Goal: Task Accomplishment & Management: Use online tool/utility

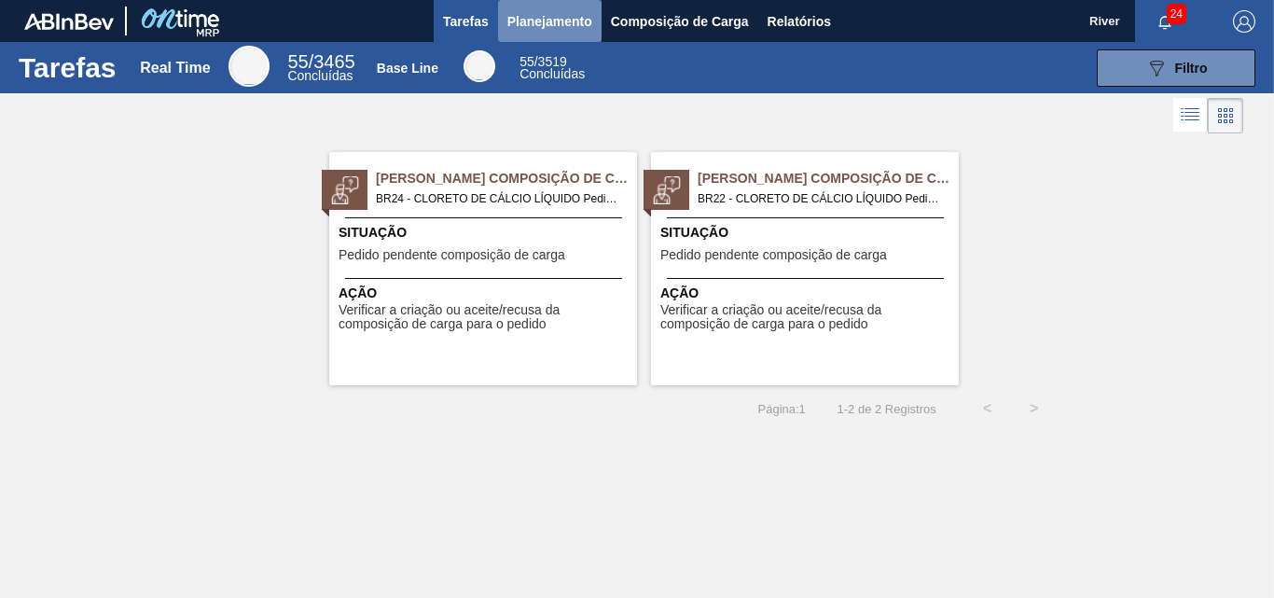
click at [569, 20] on span "Planejamento" at bounding box center [549, 21] width 85 height 22
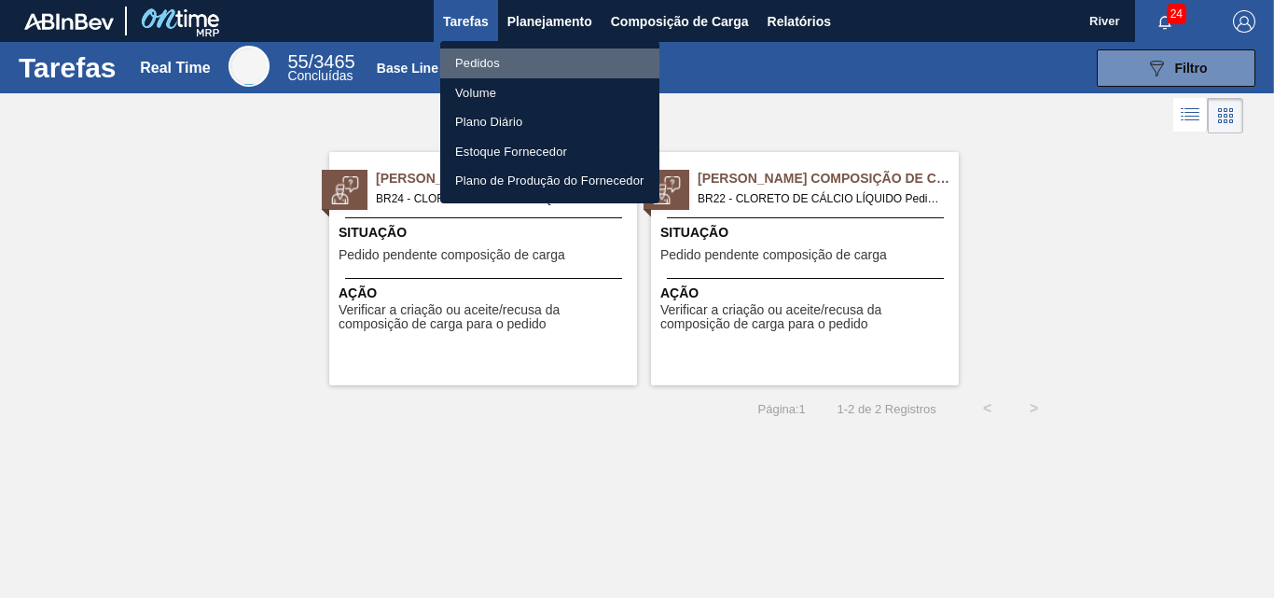
click at [479, 61] on li "Pedidos" at bounding box center [549, 63] width 219 height 30
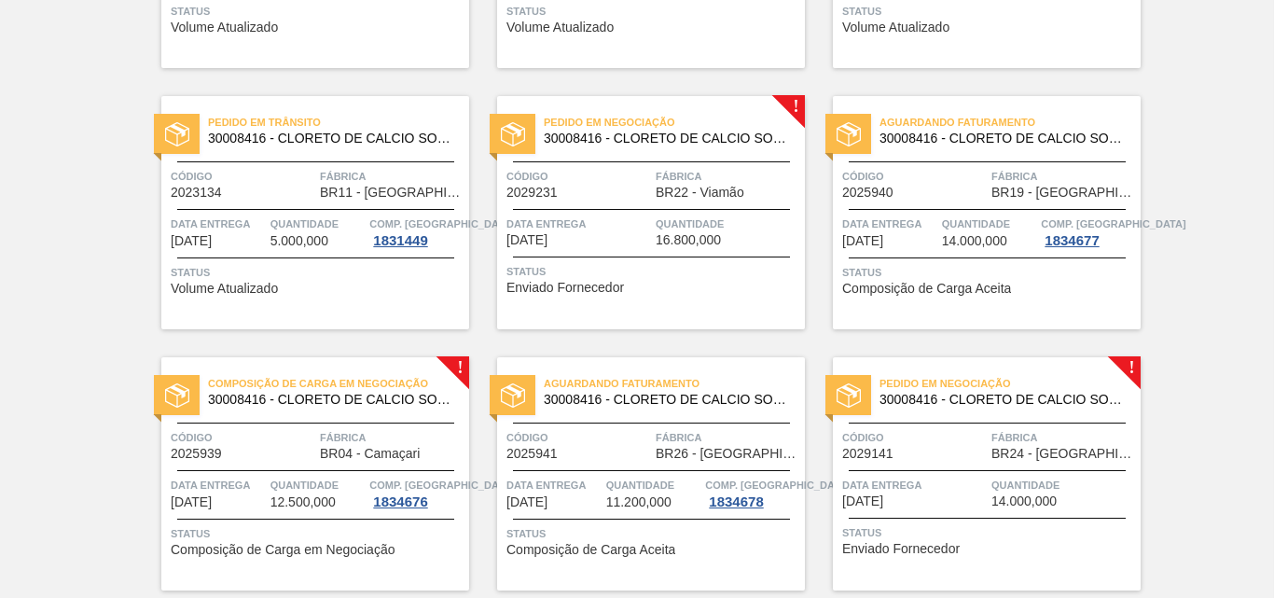
scroll to position [635, 0]
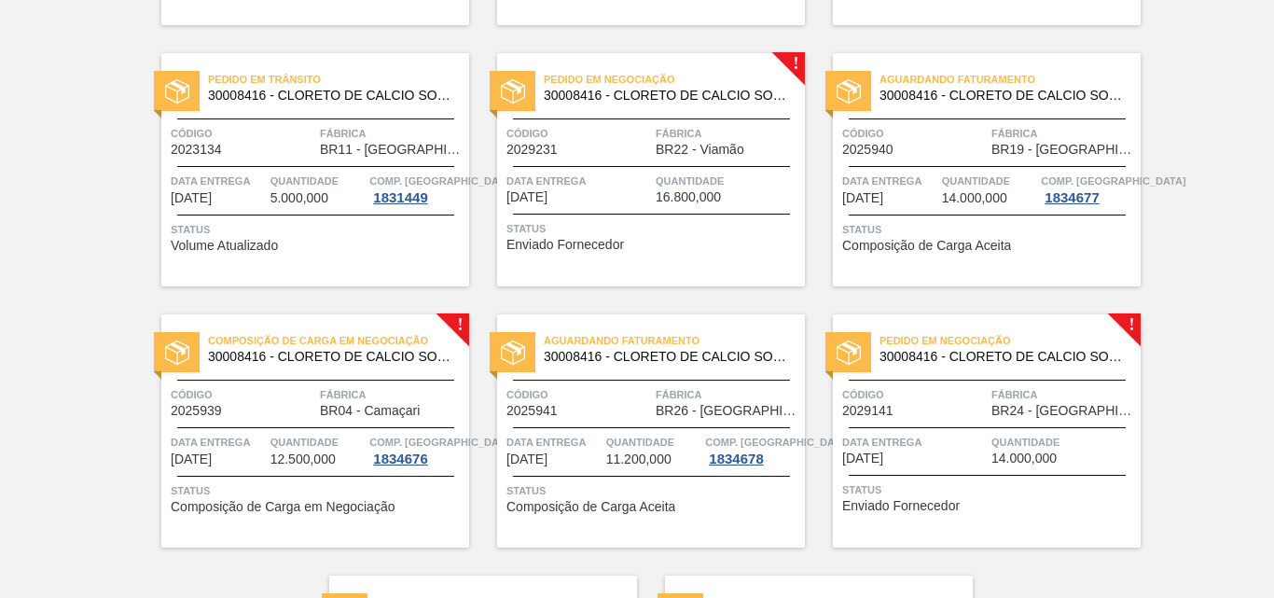
click at [526, 90] on div at bounding box center [513, 91] width 46 height 40
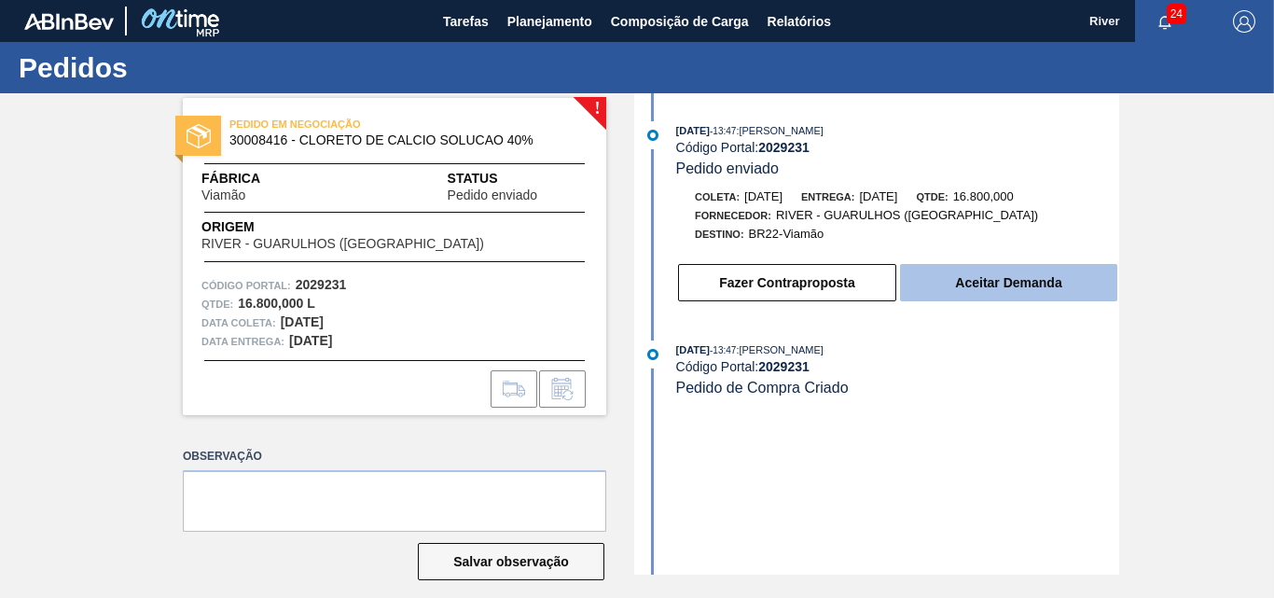
click at [1033, 278] on button "Aceitar Demanda" at bounding box center [1008, 282] width 217 height 37
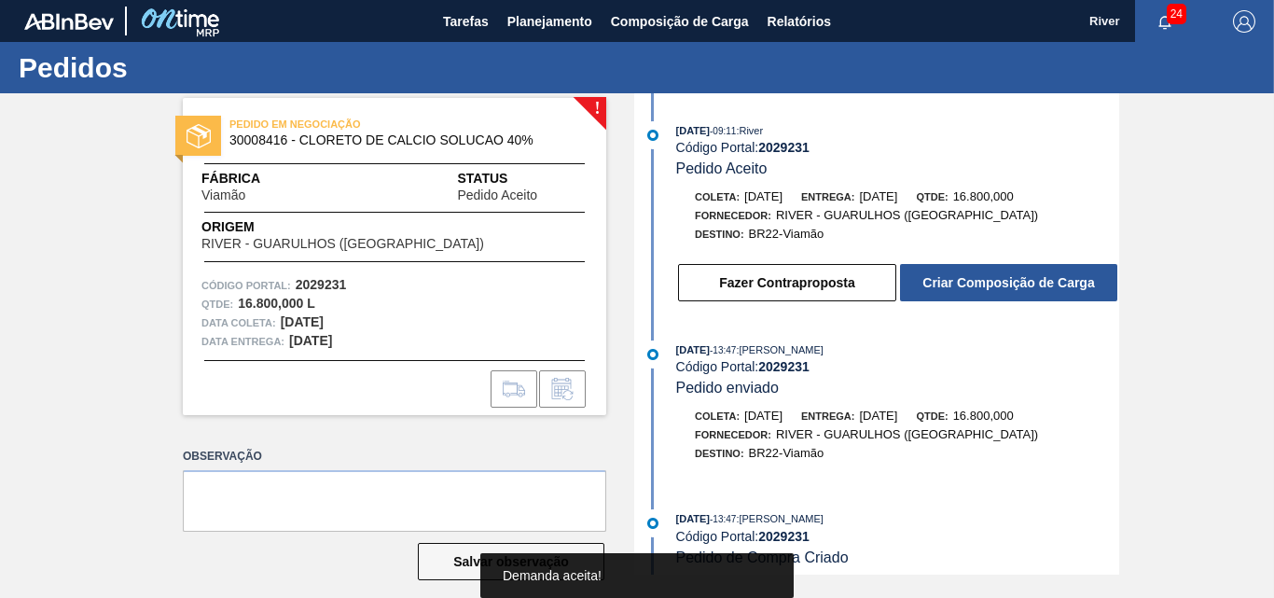
click at [1033, 278] on button "Criar Composição de Carga" at bounding box center [1008, 282] width 217 height 37
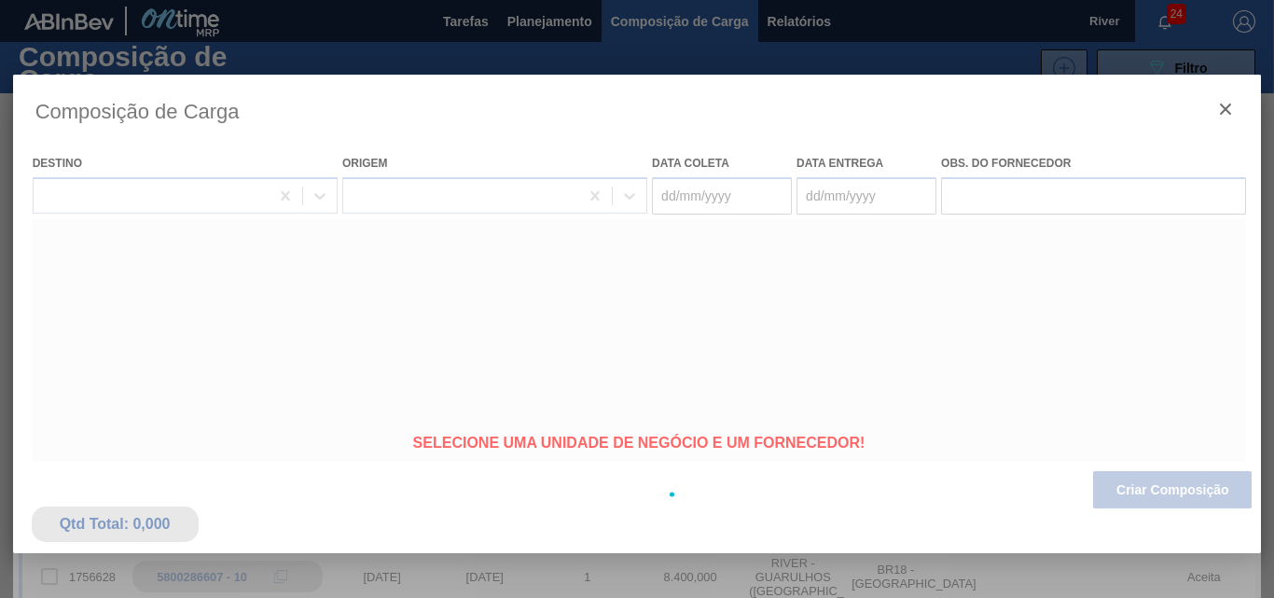
type coleta "[DATE]"
type entrega "[DATE]"
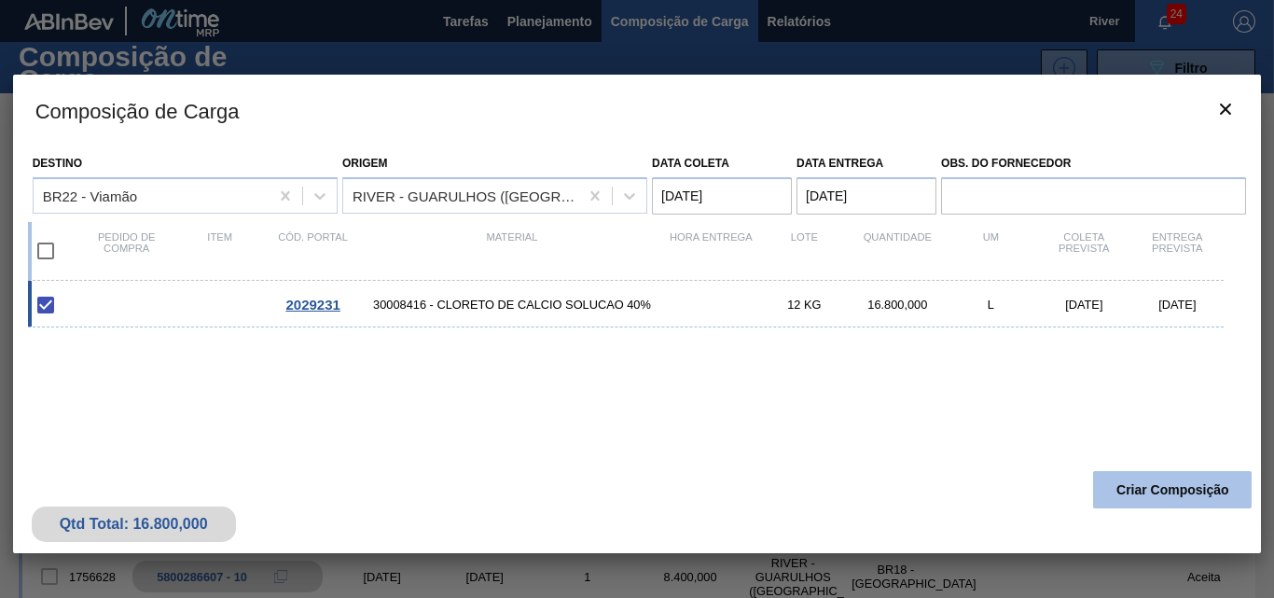
click at [1154, 495] on button "Criar Composição" at bounding box center [1172, 489] width 159 height 37
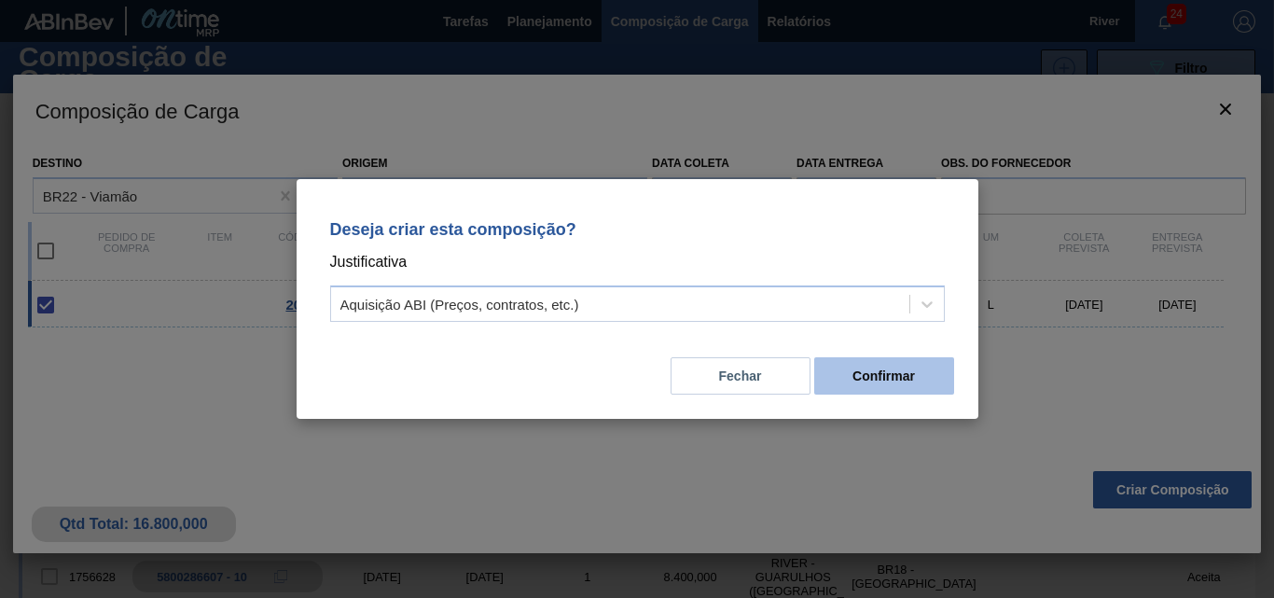
click at [871, 375] on button "Confirmar" at bounding box center [884, 375] width 140 height 37
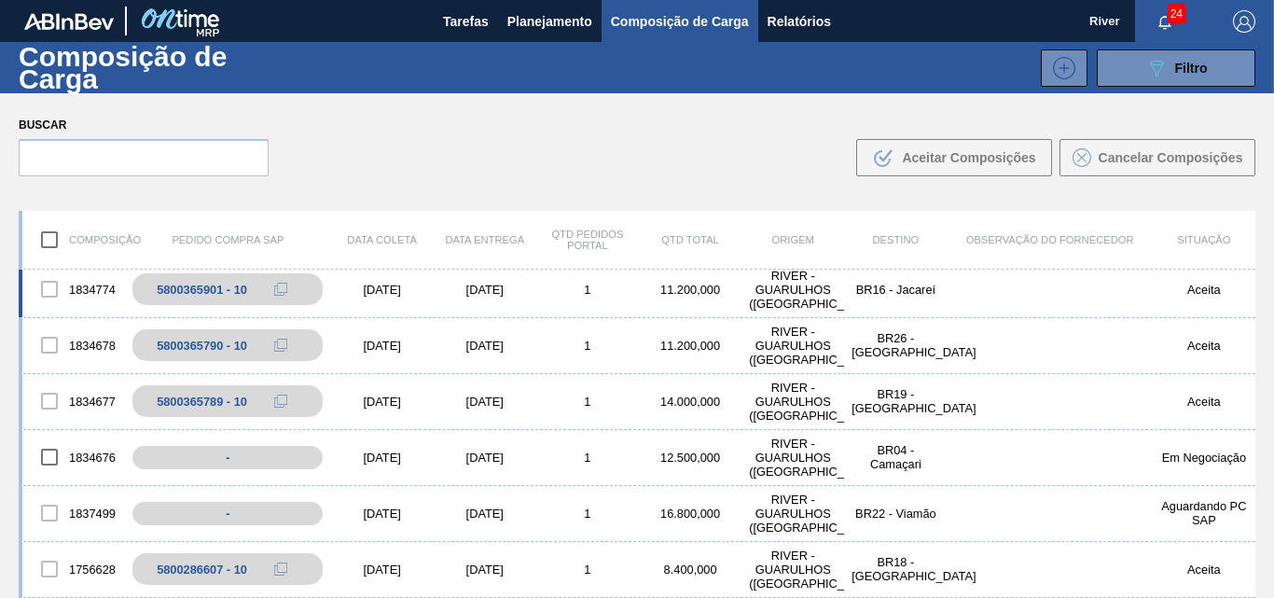
scroll to position [93, 0]
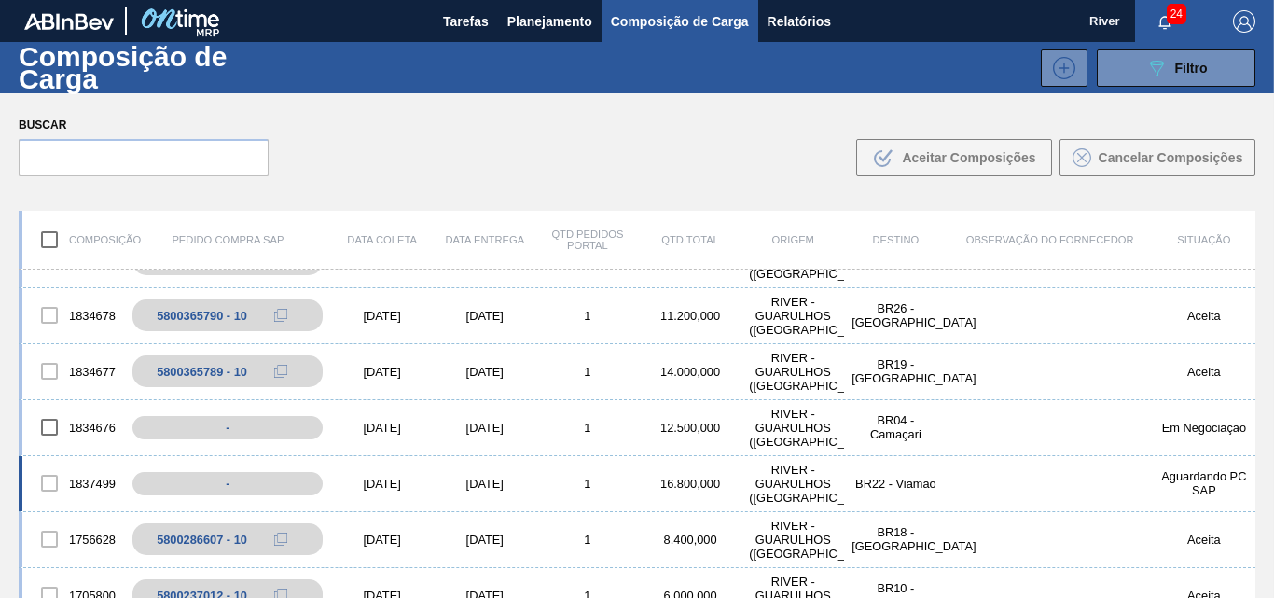
click at [371, 485] on div "[DATE]" at bounding box center [382, 483] width 103 height 14
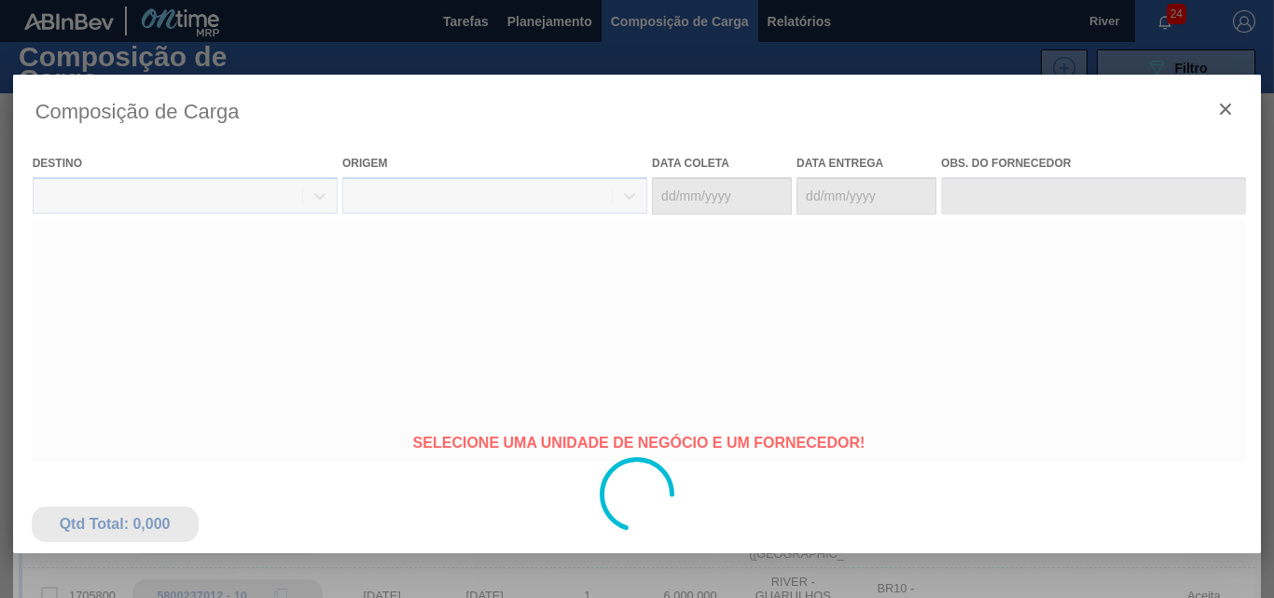
type coleta "[DATE]"
type entrega "[DATE]"
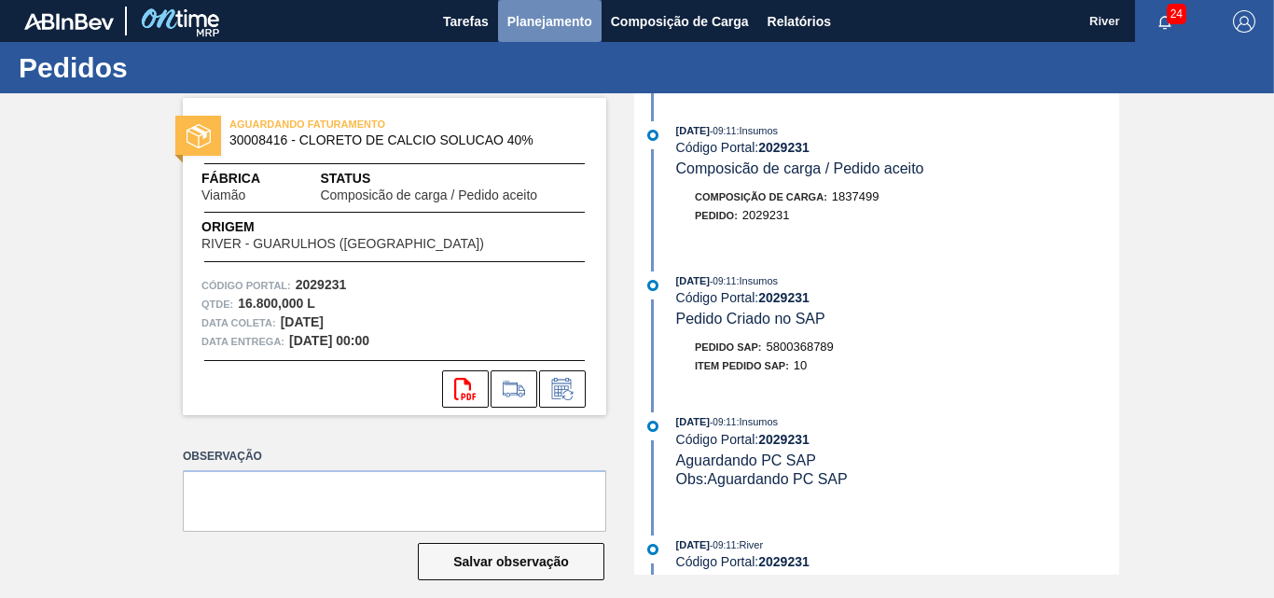
click at [521, 23] on span "Planejamento" at bounding box center [549, 21] width 85 height 22
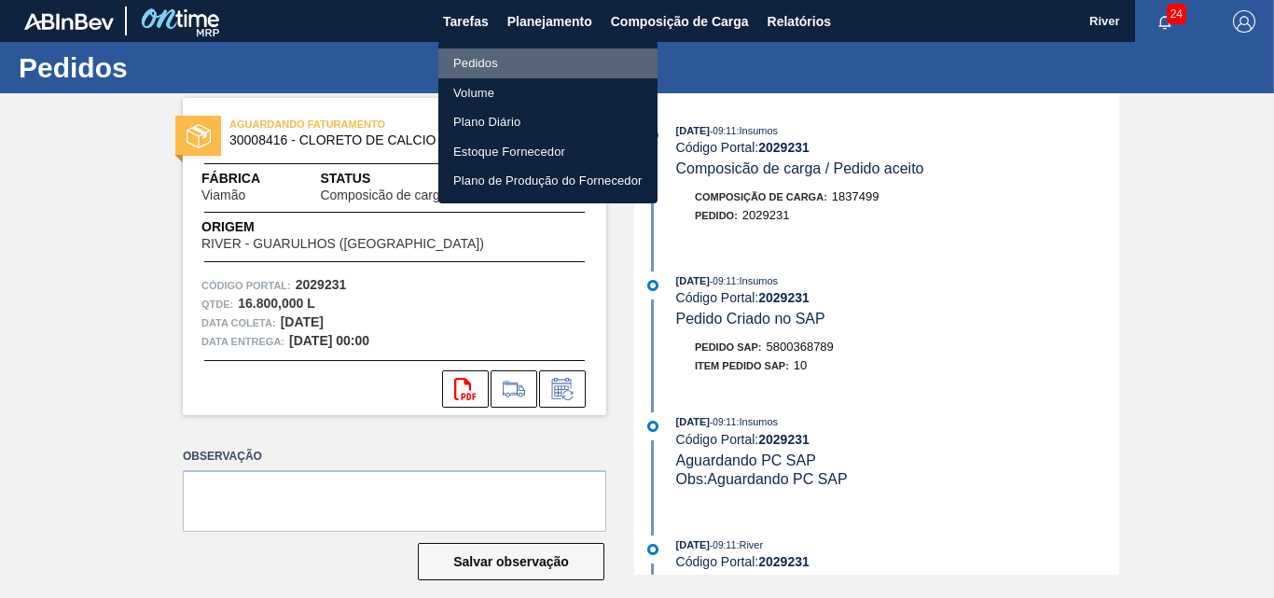
click at [468, 66] on li "Pedidos" at bounding box center [547, 63] width 219 height 30
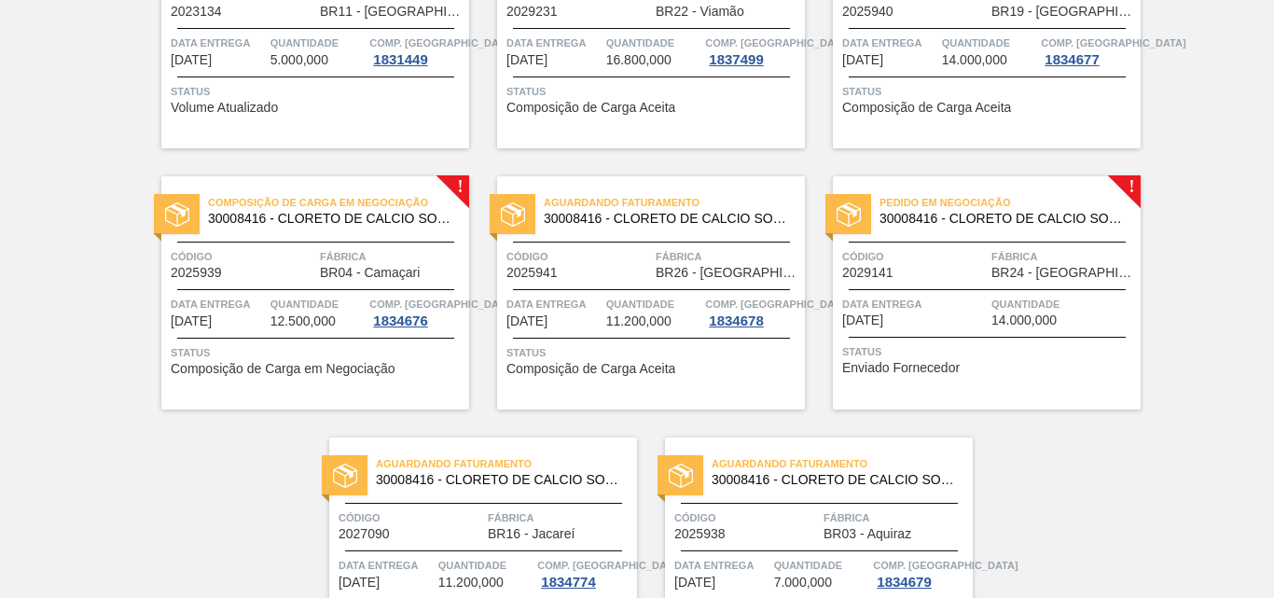
scroll to position [821, 0]
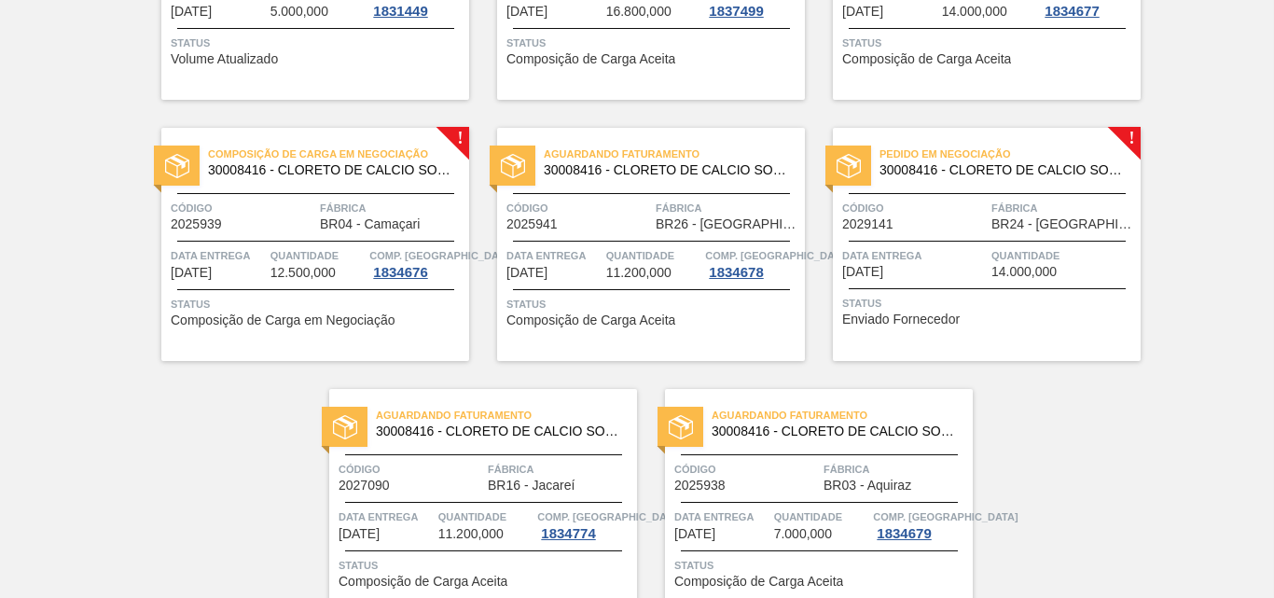
click at [183, 165] on img at bounding box center [177, 166] width 24 height 24
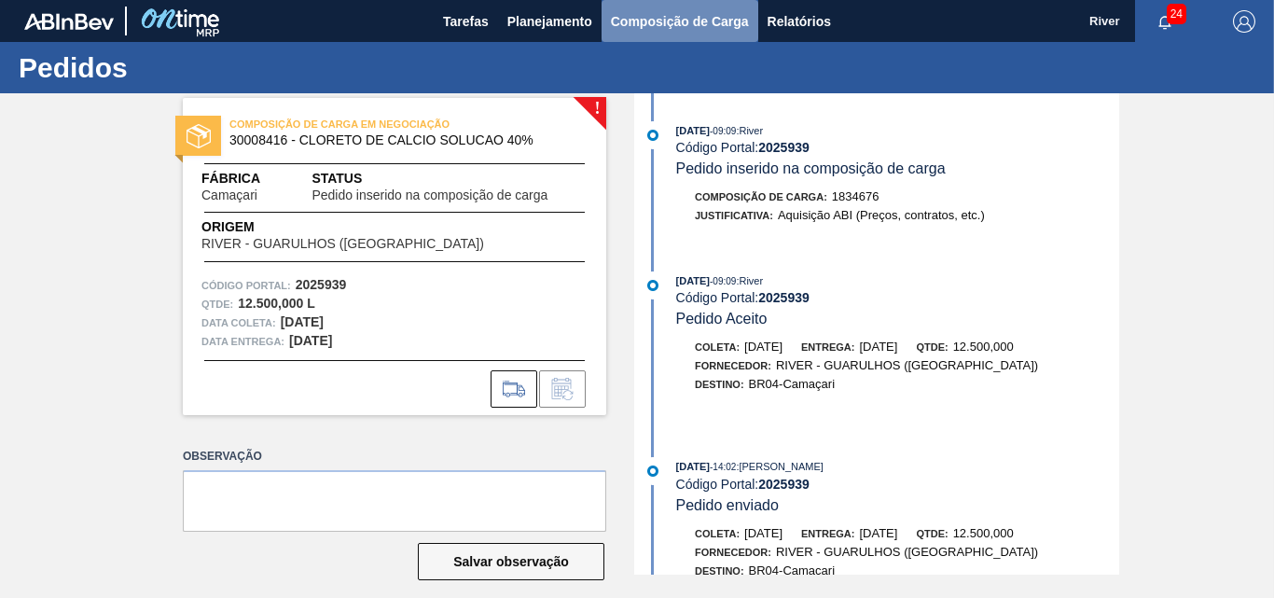
click at [656, 23] on span "Composição de Carga" at bounding box center [680, 21] width 138 height 22
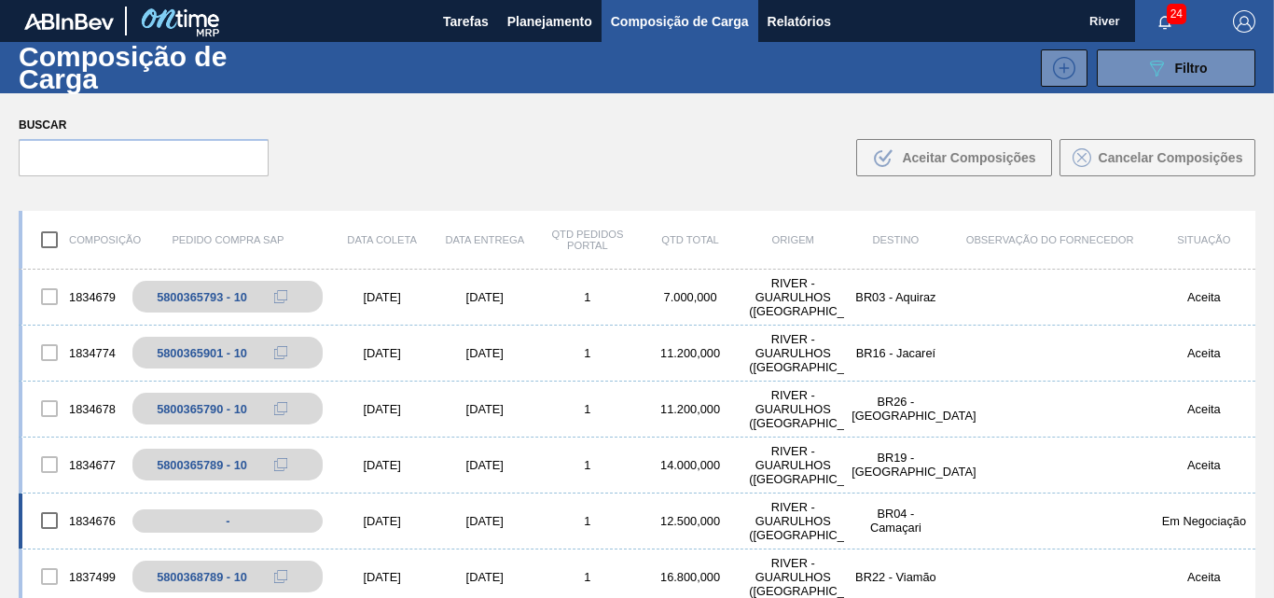
click at [382, 518] on div "[DATE]" at bounding box center [382, 521] width 103 height 14
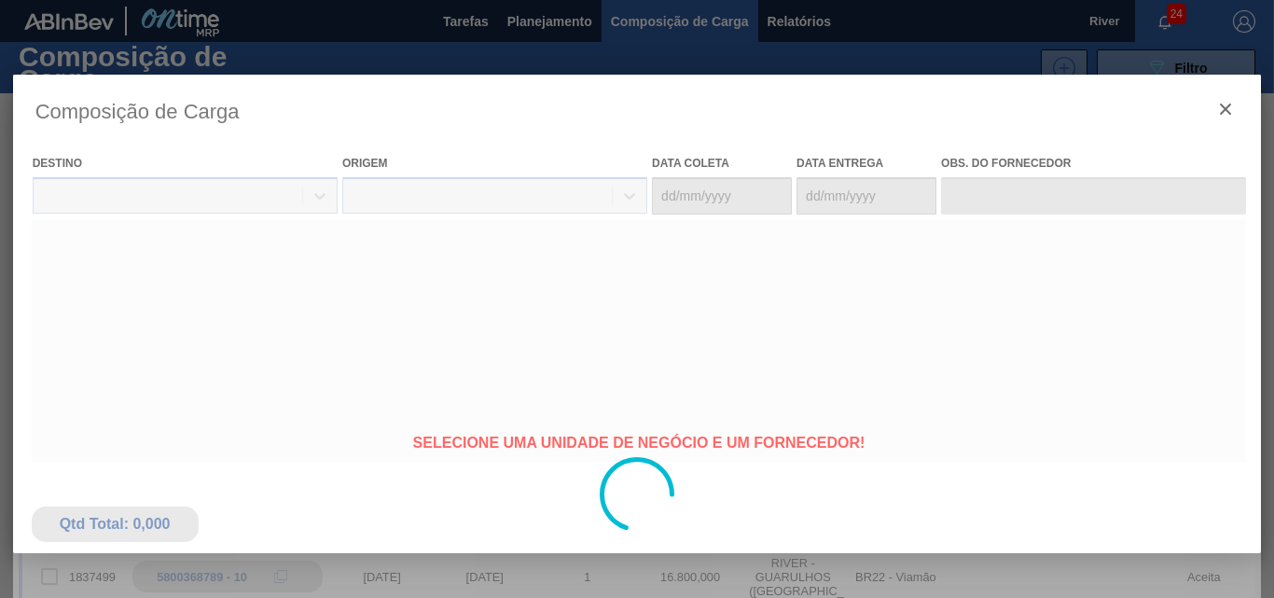
type coleta "[DATE]"
type entrega "[DATE]"
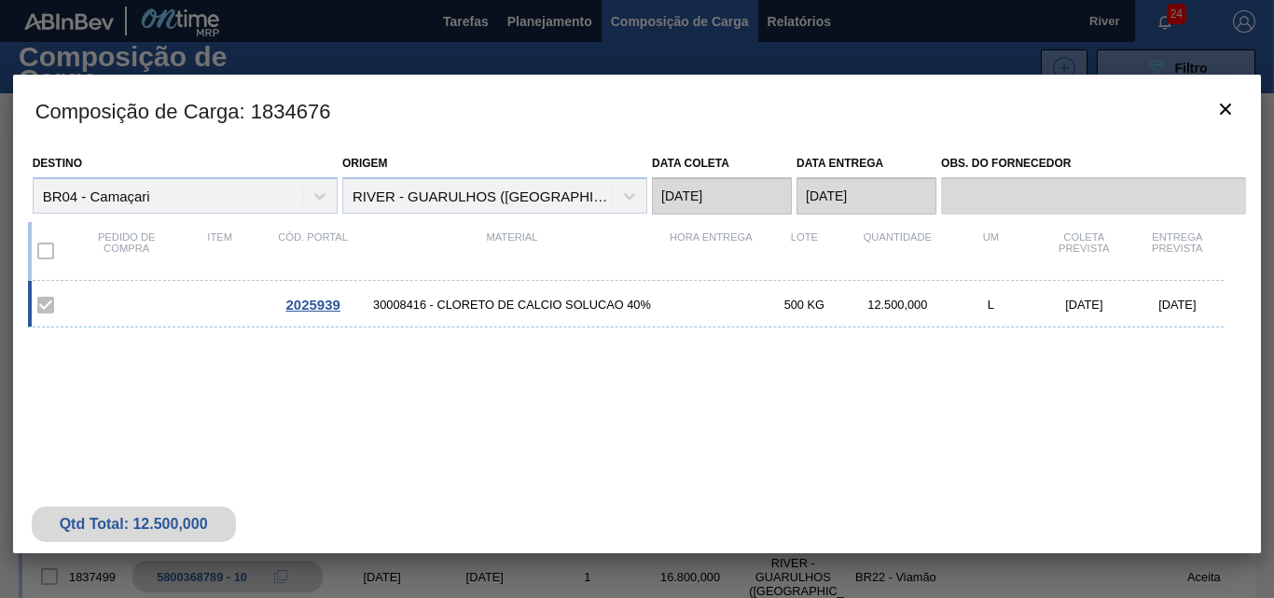
click at [308, 302] on span "2025939" at bounding box center [312, 305] width 54 height 16
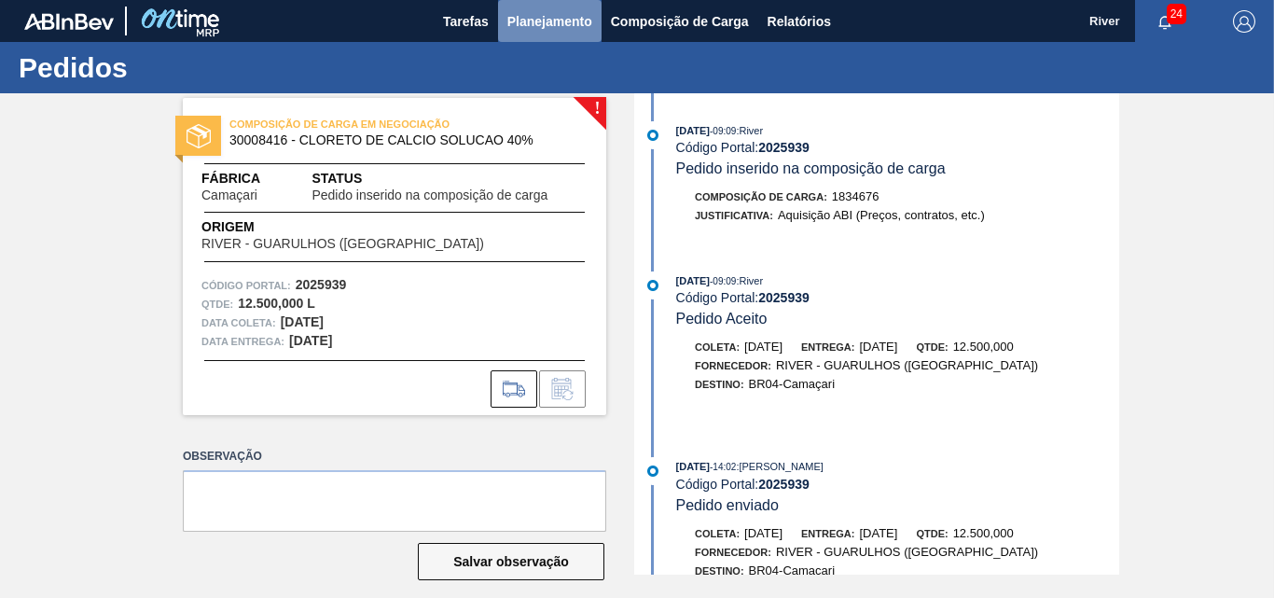
click at [544, 17] on span "Planejamento" at bounding box center [549, 21] width 85 height 22
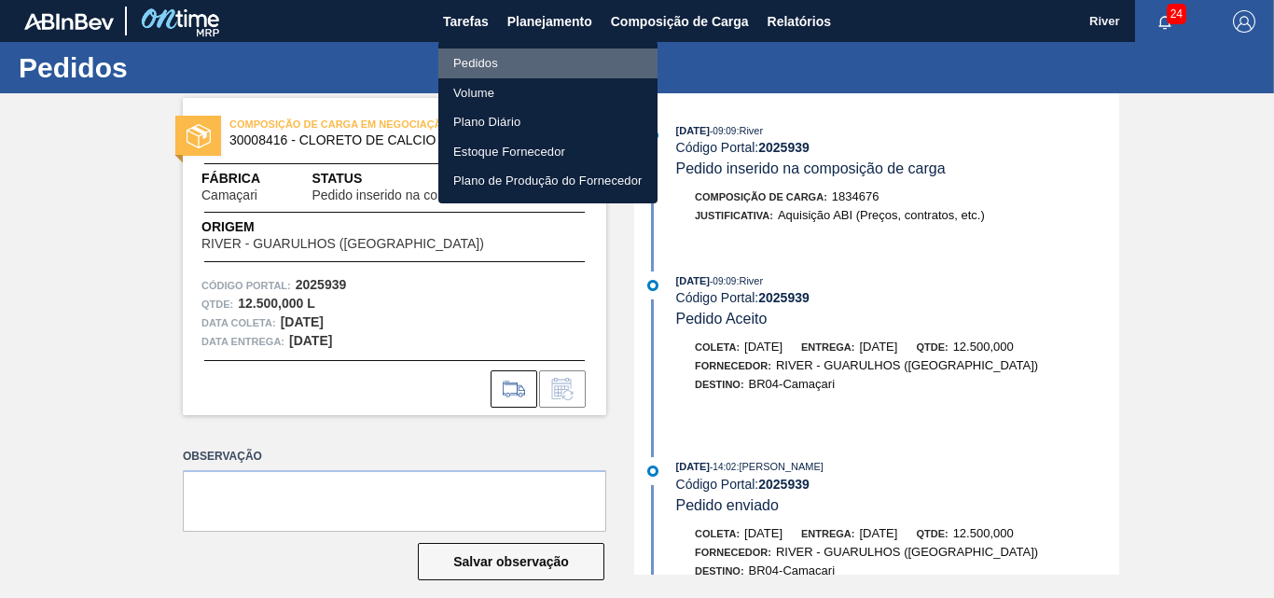
click at [475, 62] on li "Pedidos" at bounding box center [547, 63] width 219 height 30
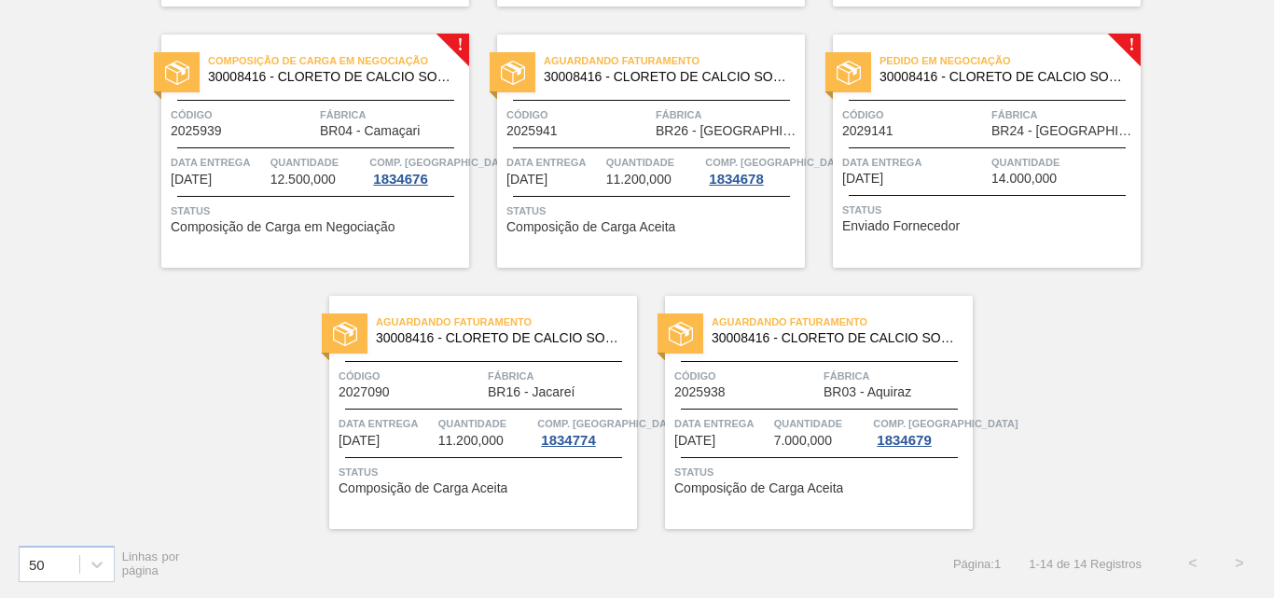
scroll to position [821, 0]
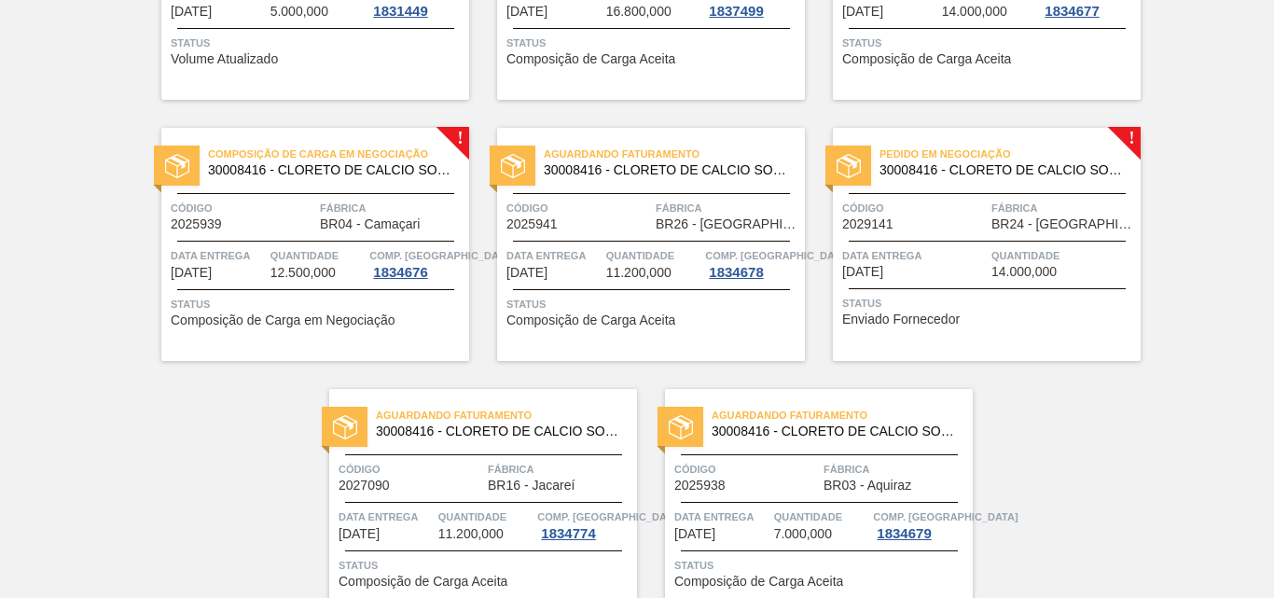
click at [865, 167] on div at bounding box center [848, 165] width 46 height 40
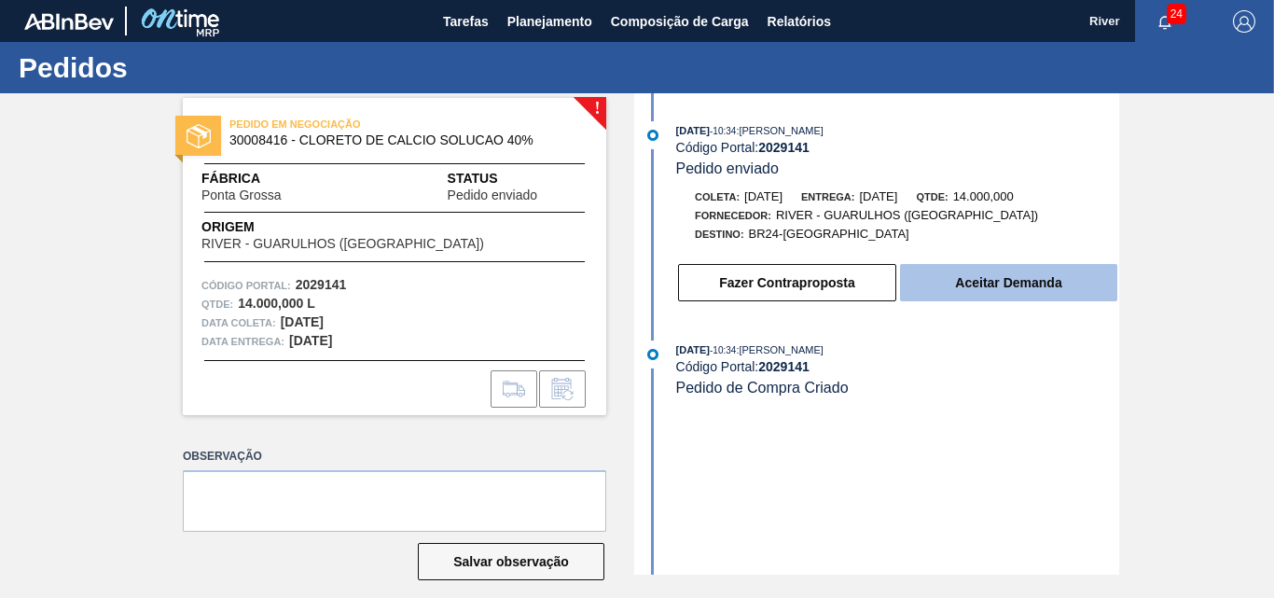
click at [991, 282] on button "Aceitar Demanda" at bounding box center [1008, 282] width 217 height 37
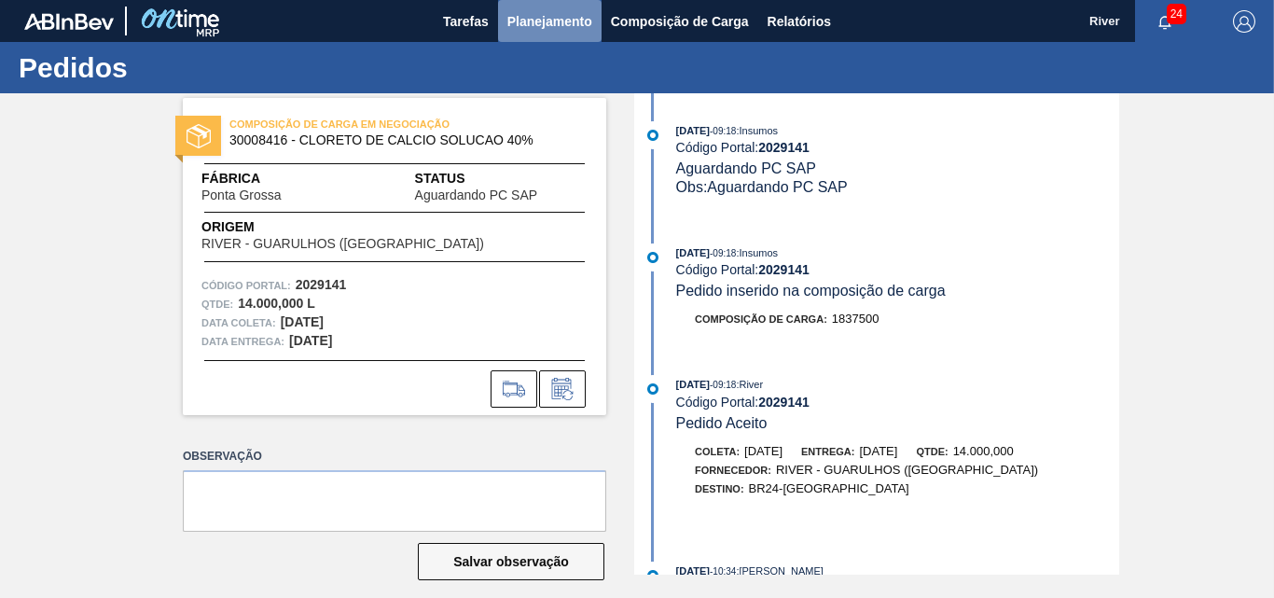
click at [552, 21] on span "Planejamento" at bounding box center [549, 21] width 85 height 22
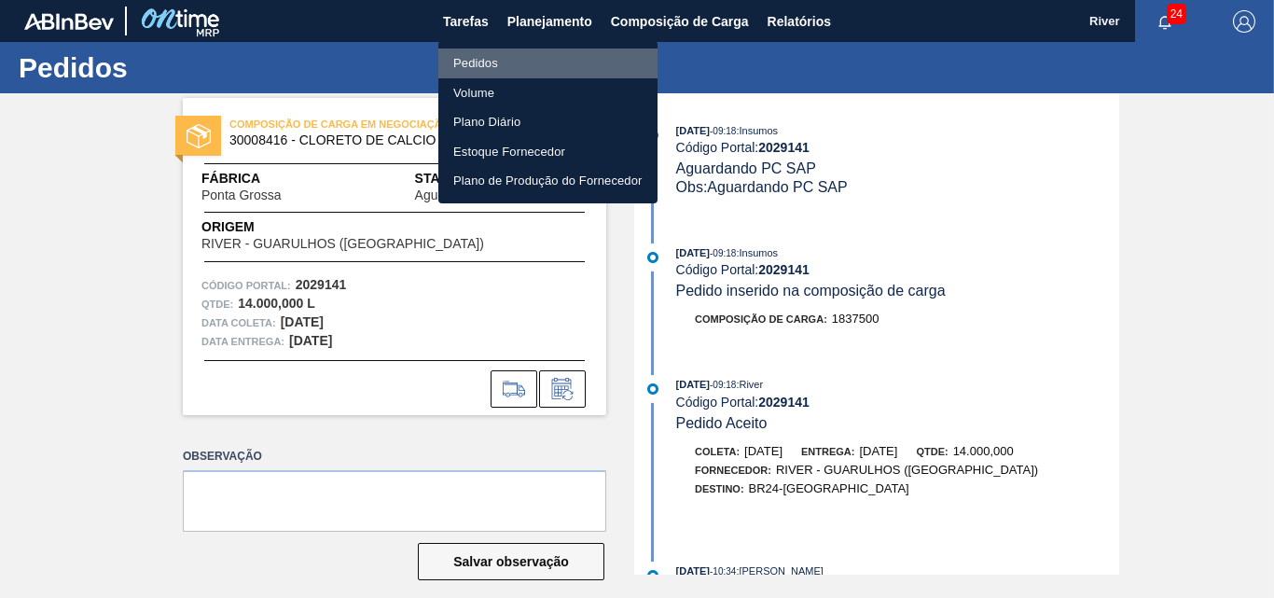
click at [472, 57] on li "Pedidos" at bounding box center [547, 63] width 219 height 30
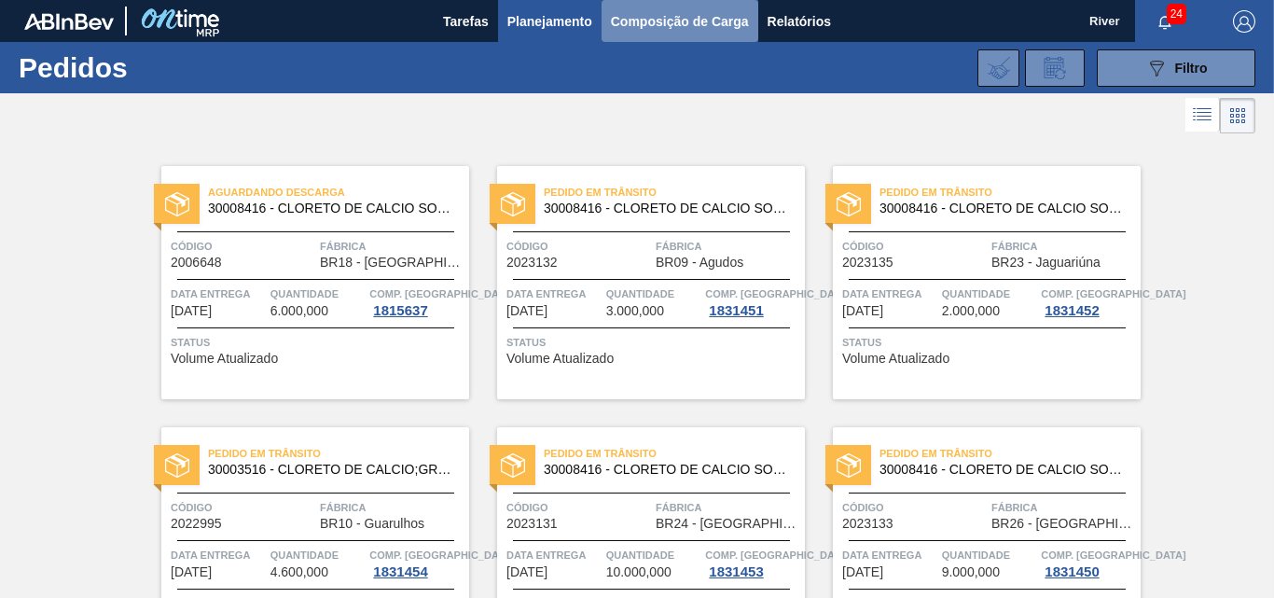
click at [661, 17] on span "Composição de Carga" at bounding box center [680, 21] width 138 height 22
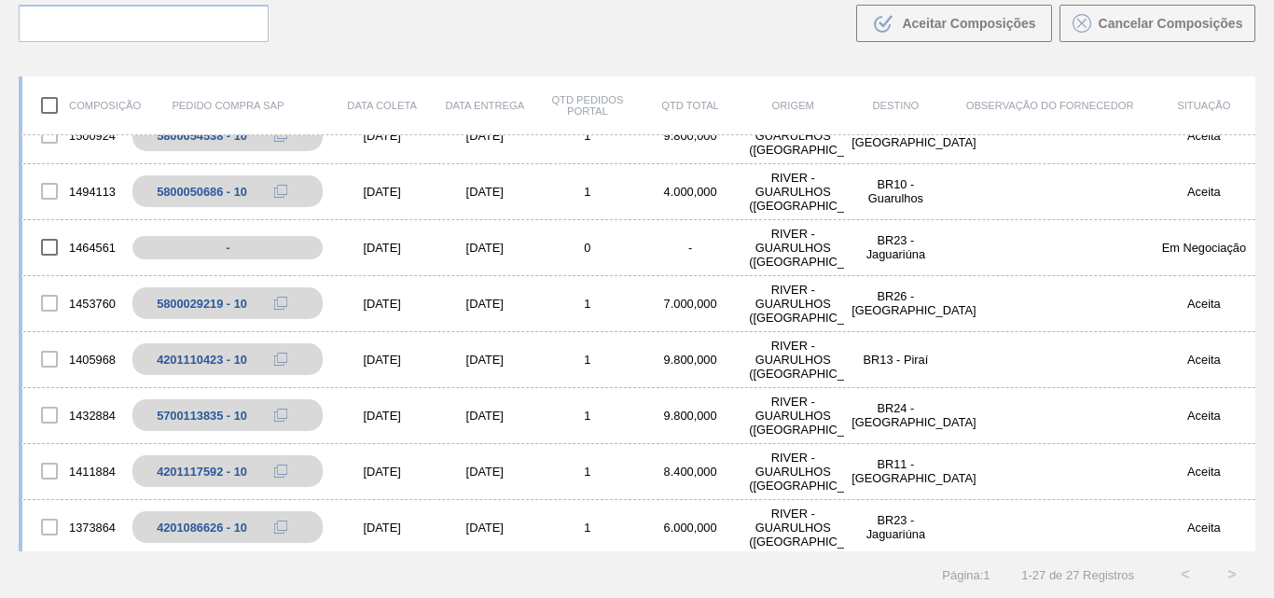
scroll to position [1095, 0]
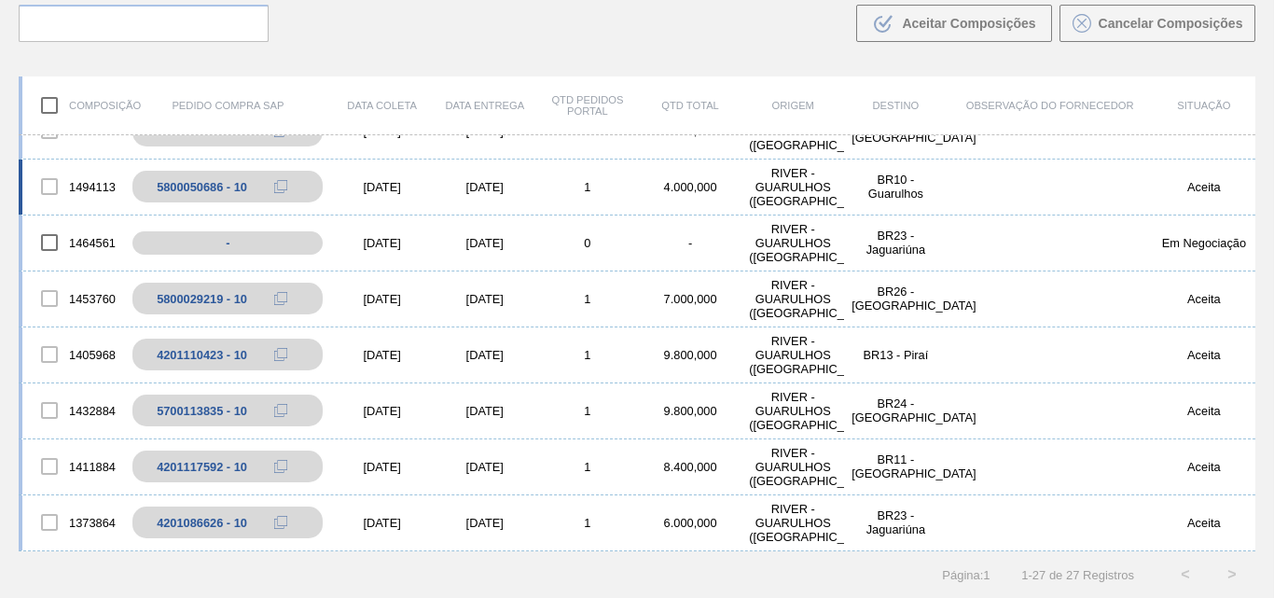
click at [888, 201] on div "1494113 5800050686 - 10 [DATE] [DATE] 1 4.000,000 RIVER - [GEOGRAPHIC_DATA] ([G…" at bounding box center [637, 187] width 1236 height 56
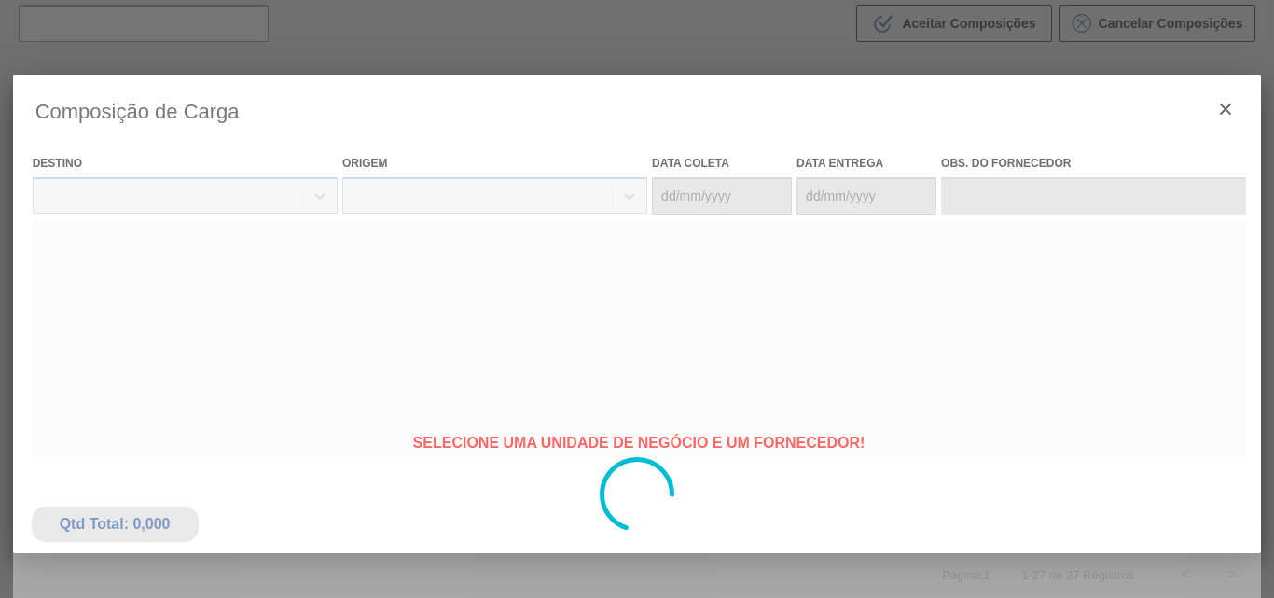
type coleta "[DATE]"
type entrega "[DATE]"
